Goal: Information Seeking & Learning: Understand process/instructions

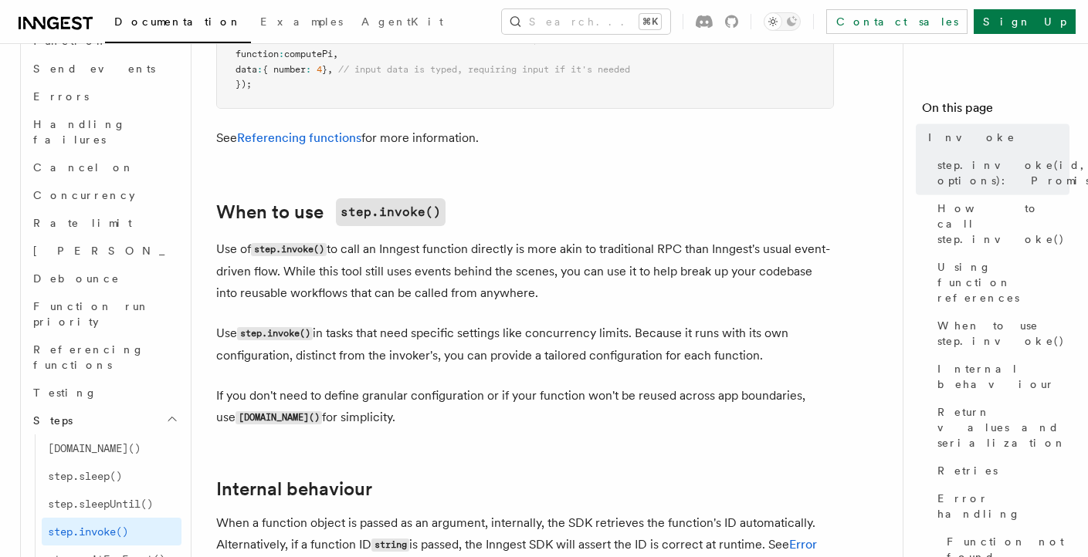
scroll to position [2894, 0]
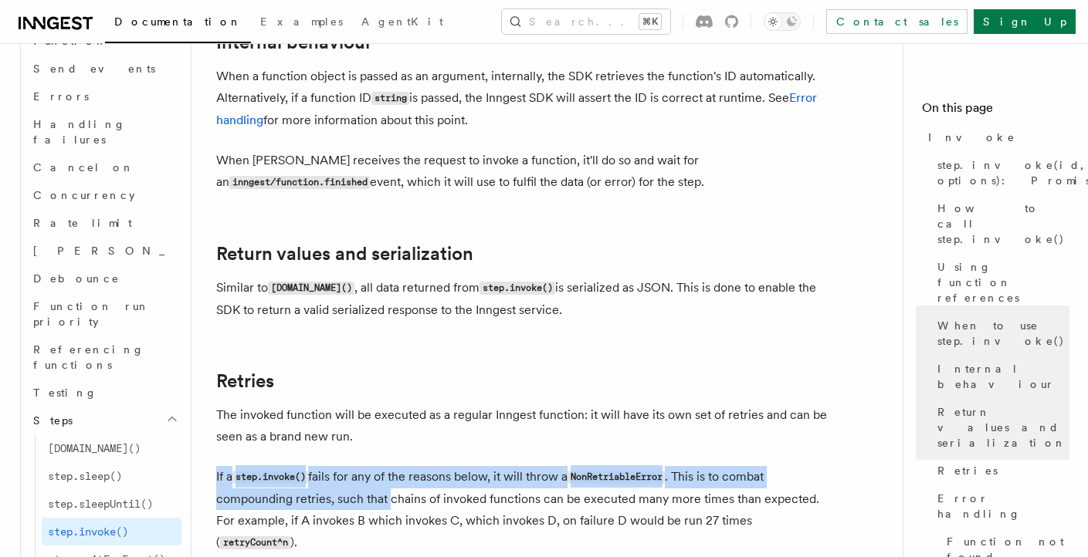
drag, startPoint x: 398, startPoint y: 211, endPoint x: 391, endPoint y: 245, distance: 34.7
click at [391, 466] on p "If a step.invoke() fails for any of the reasons below, it will throw a NonRetri…" at bounding box center [525, 510] width 618 height 88
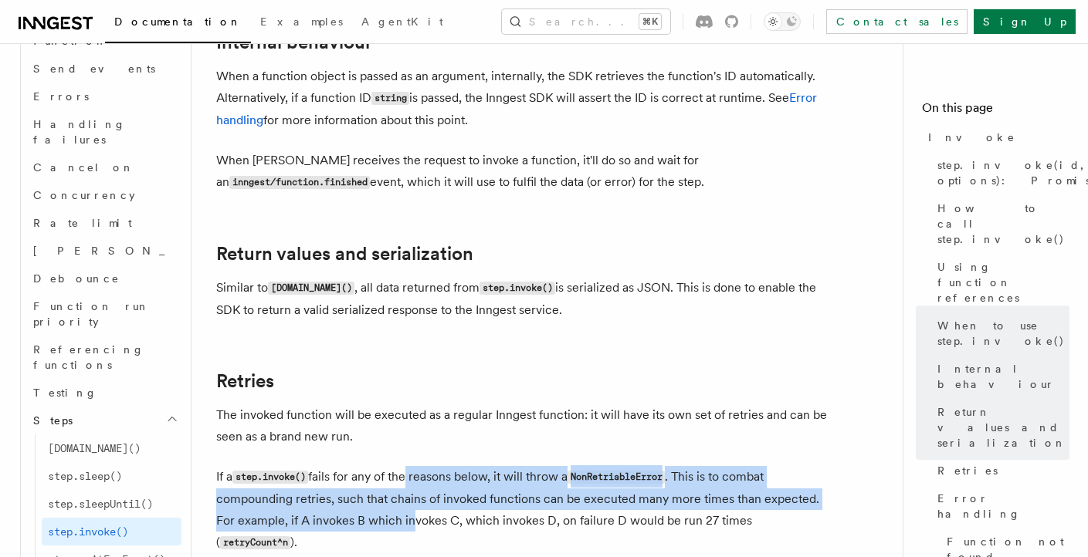
drag, startPoint x: 406, startPoint y: 235, endPoint x: 391, endPoint y: 283, distance: 50.1
click at [391, 466] on p "If a step.invoke() fails for any of the reasons below, it will throw a NonRetri…" at bounding box center [525, 510] width 618 height 88
drag, startPoint x: 392, startPoint y: 279, endPoint x: 411, endPoint y: 234, distance: 49.5
click at [411, 466] on p "If a step.invoke() fails for any of the reasons below, it will throw a NonRetri…" at bounding box center [525, 510] width 618 height 88
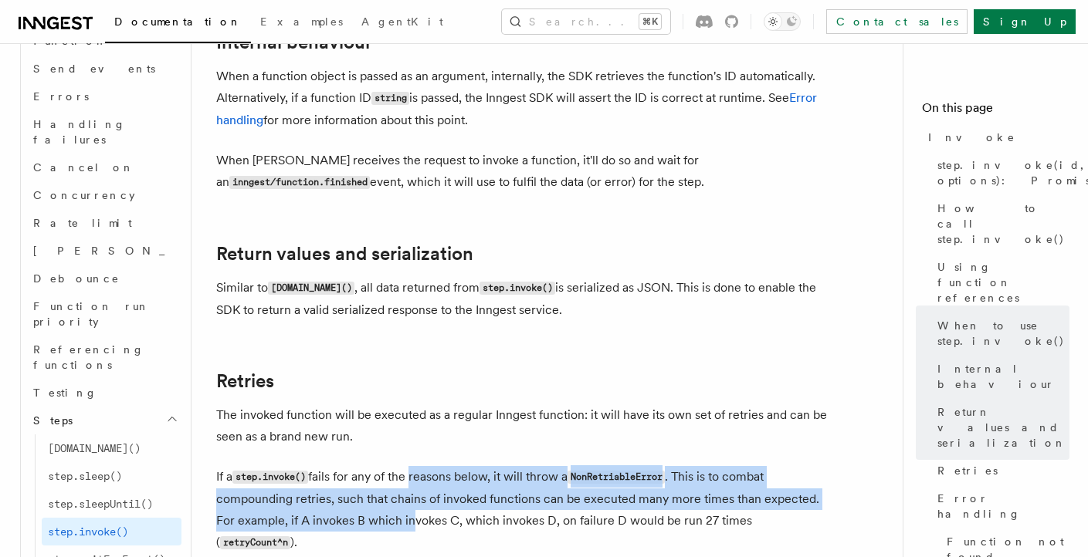
click at [411, 466] on p "If a step.invoke() fails for any of the reasons below, it will throw a NonRetri…" at bounding box center [525, 510] width 618 height 88
drag, startPoint x: 413, startPoint y: 232, endPoint x: 404, endPoint y: 281, distance: 50.1
click at [404, 466] on p "If a step.invoke() fails for any of the reasons below, it will throw a NonRetri…" at bounding box center [525, 510] width 618 height 88
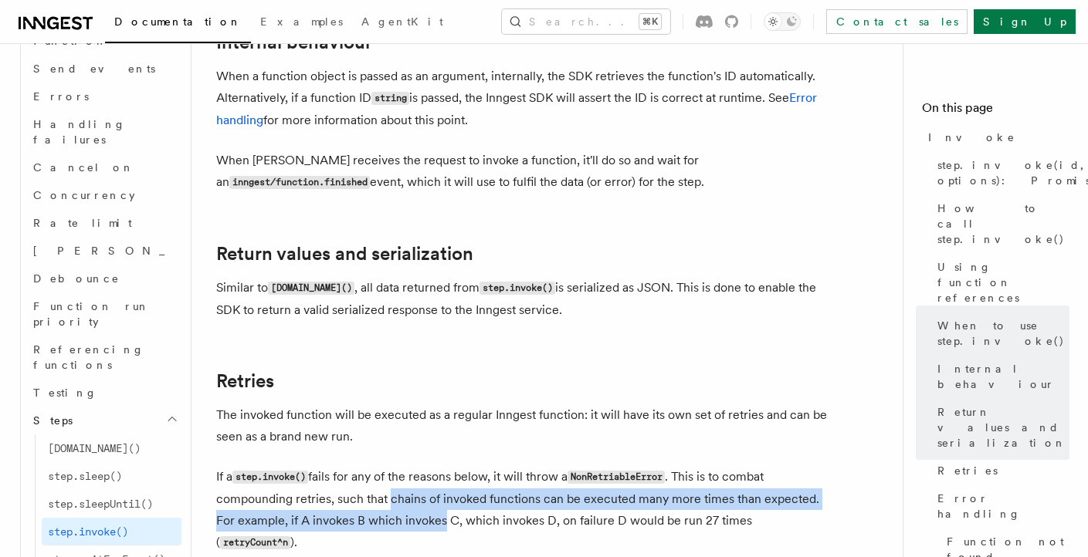
drag, startPoint x: 404, startPoint y: 281, endPoint x: 421, endPoint y: 245, distance: 39.7
click at [421, 466] on p "If a step.invoke() fails for any of the reasons below, it will throw a NonRetri…" at bounding box center [525, 510] width 618 height 88
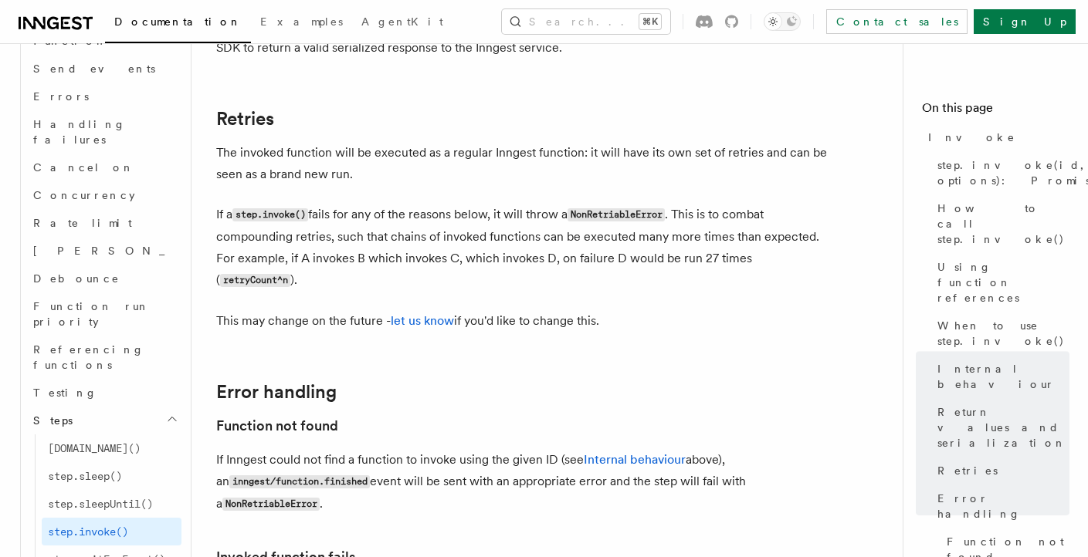
scroll to position [3271, 0]
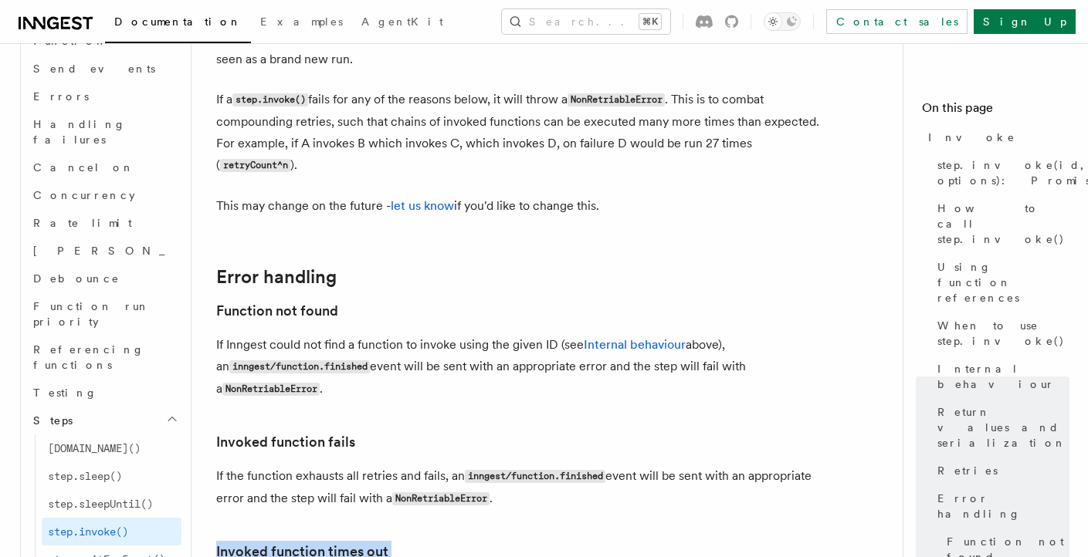
drag, startPoint x: 427, startPoint y: 363, endPoint x: 442, endPoint y: 266, distance: 97.6
copy article "Invoked function times out If the timeout has been reached and the invoked func…"
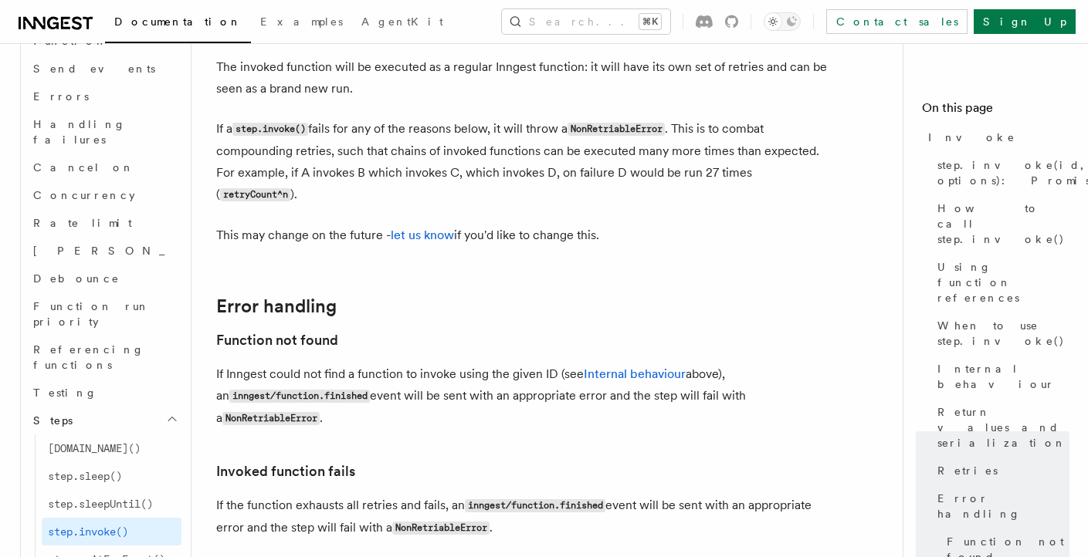
scroll to position [3234, 0]
